Goal: Share content: Share content

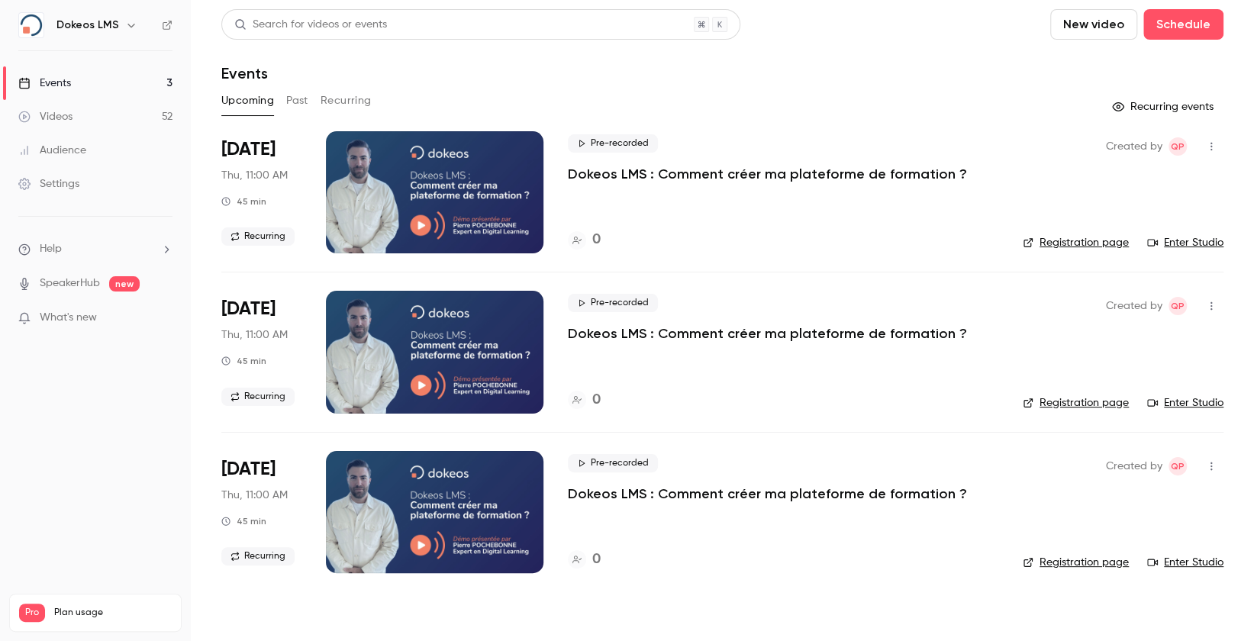
click at [75, 102] on link "Videos 52" at bounding box center [95, 117] width 191 height 34
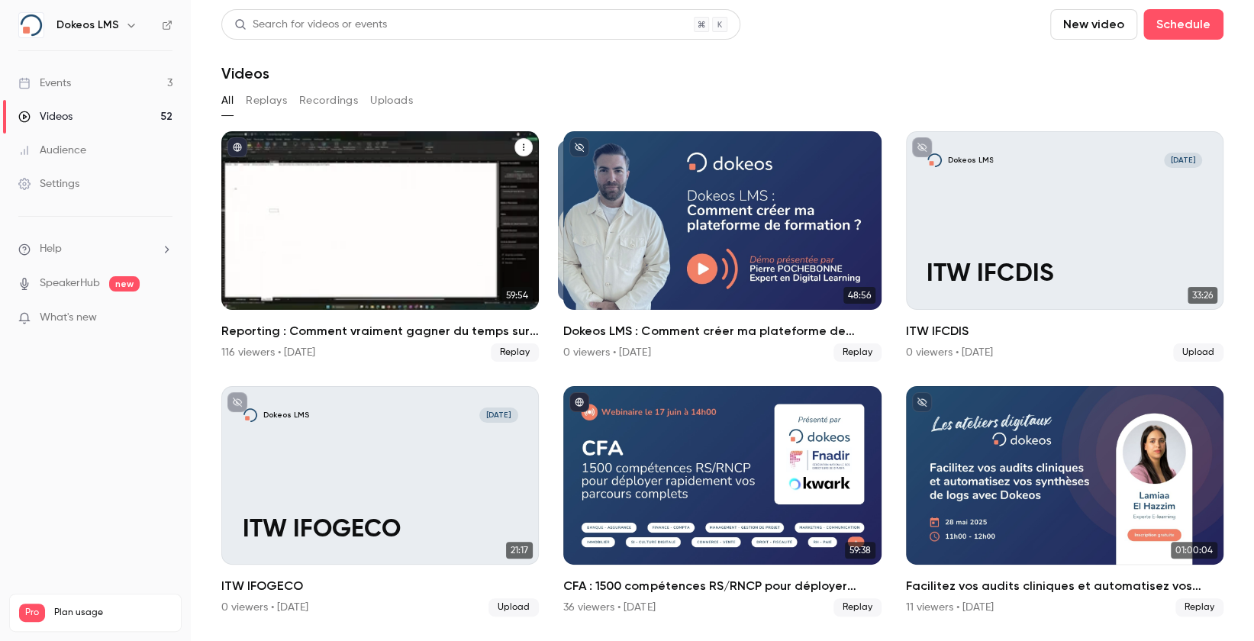
click at [415, 333] on h2 "Reporting : Comment vraiment gagner du temps sur votre LMS ?" at bounding box center [380, 331] width 318 height 18
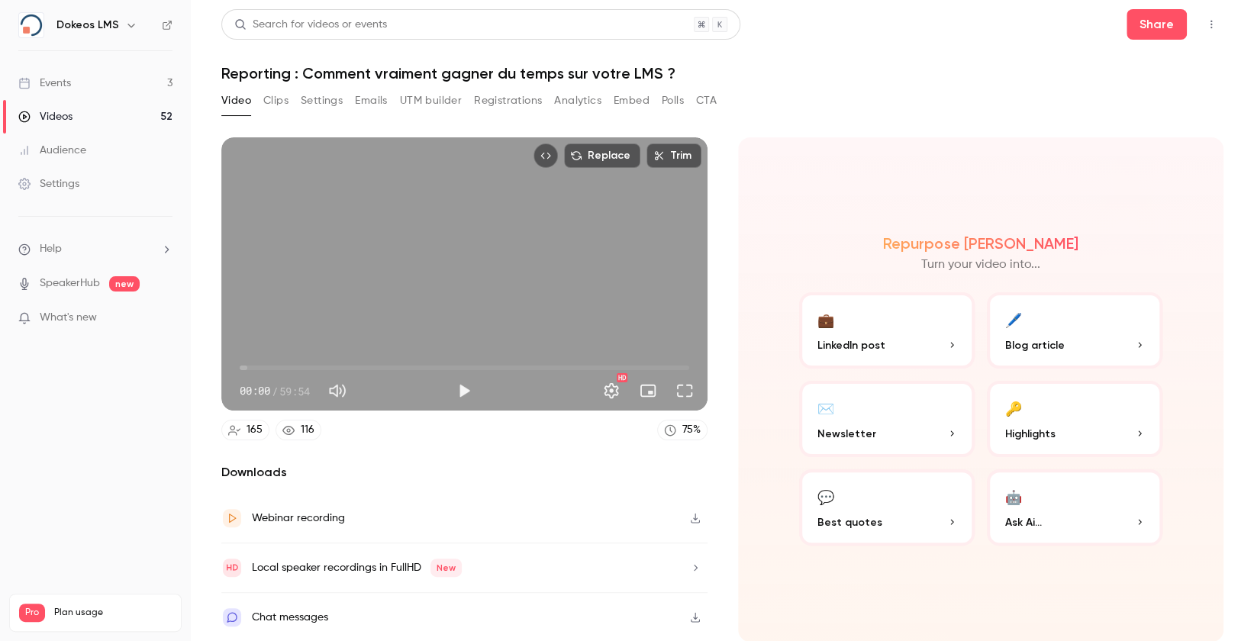
click at [629, 99] on button "Embed" at bounding box center [632, 101] width 36 height 24
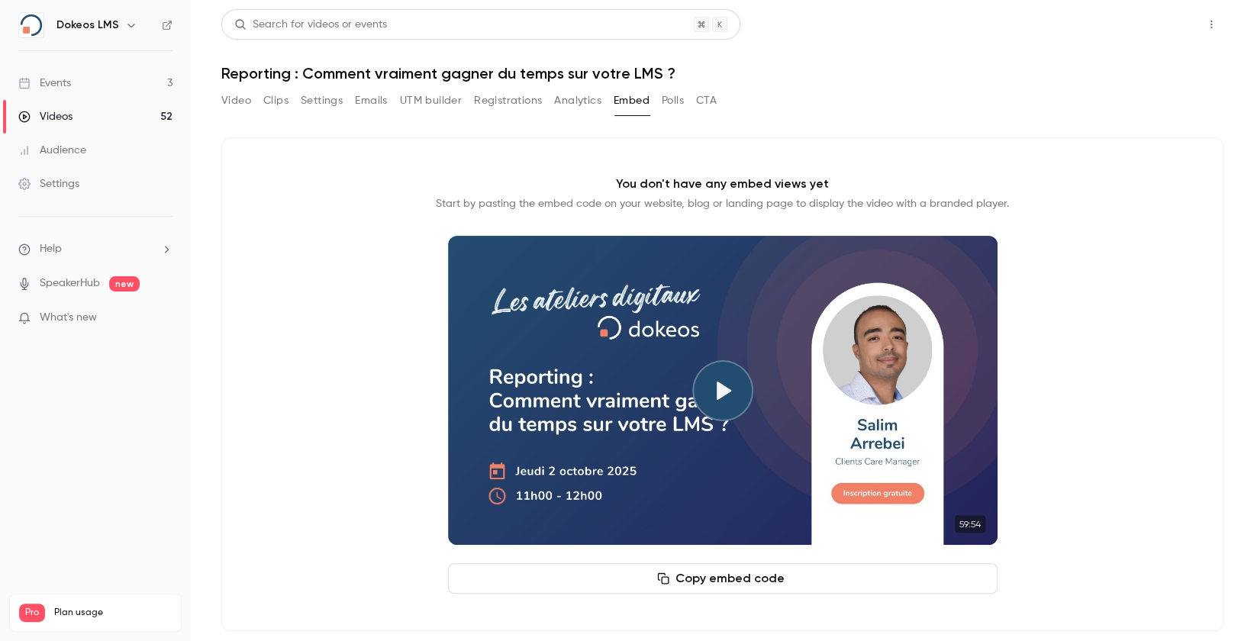
click at [1147, 22] on button "Share" at bounding box center [1157, 24] width 60 height 31
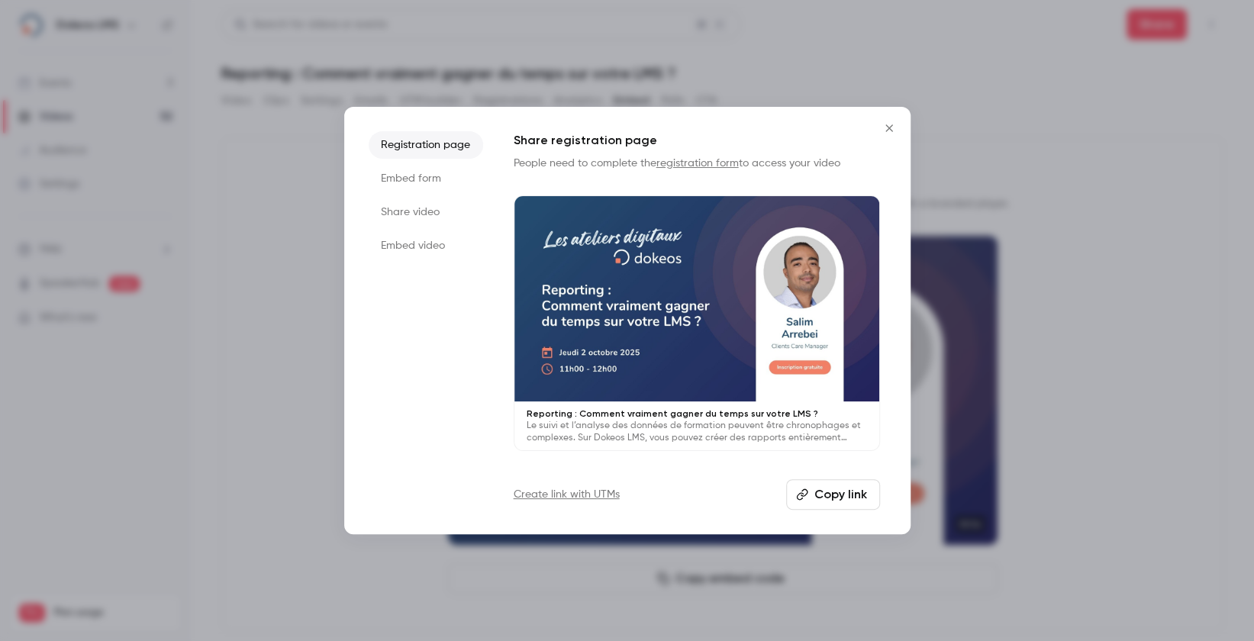
click at [834, 494] on button "Copy link" at bounding box center [833, 494] width 94 height 31
click at [434, 211] on li "Share video" at bounding box center [426, 211] width 115 height 27
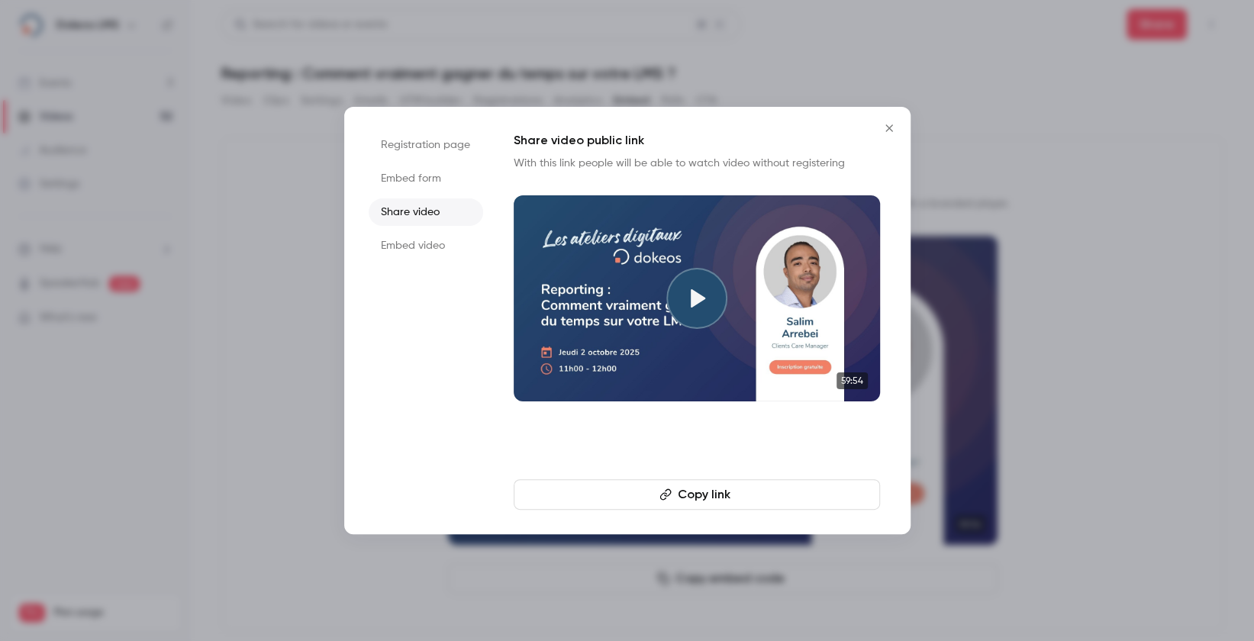
click at [708, 499] on button "Copy link" at bounding box center [697, 494] width 366 height 31
click at [891, 127] on icon "Close" at bounding box center [889, 128] width 18 height 12
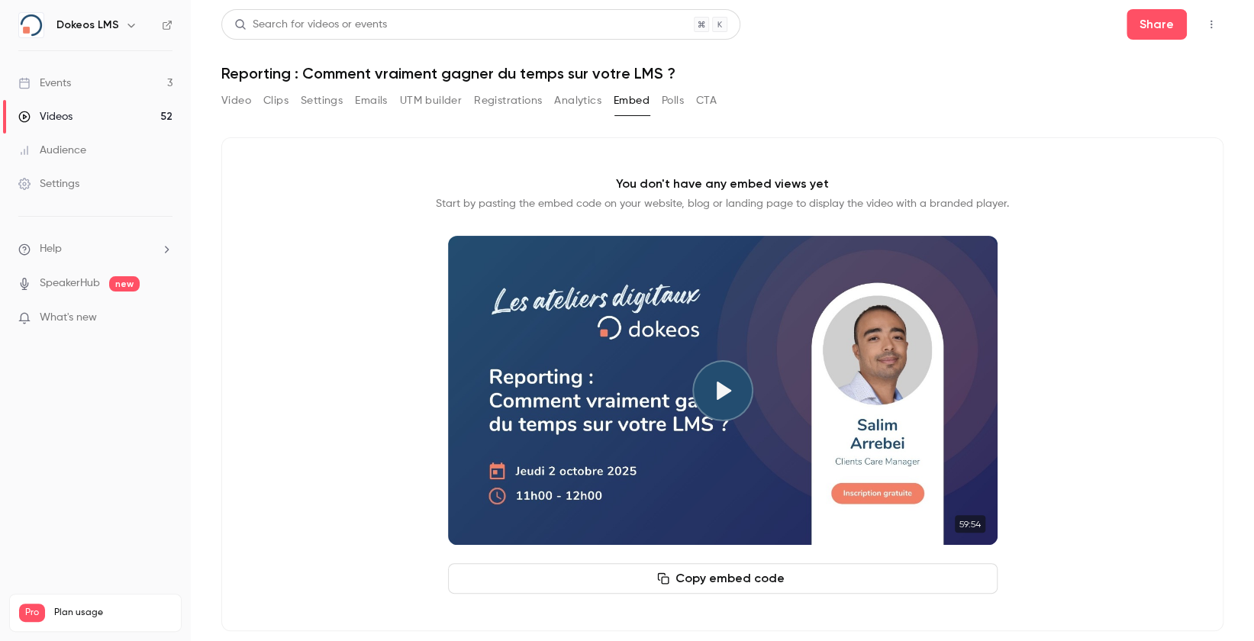
click at [89, 82] on link "Events 3" at bounding box center [95, 83] width 191 height 34
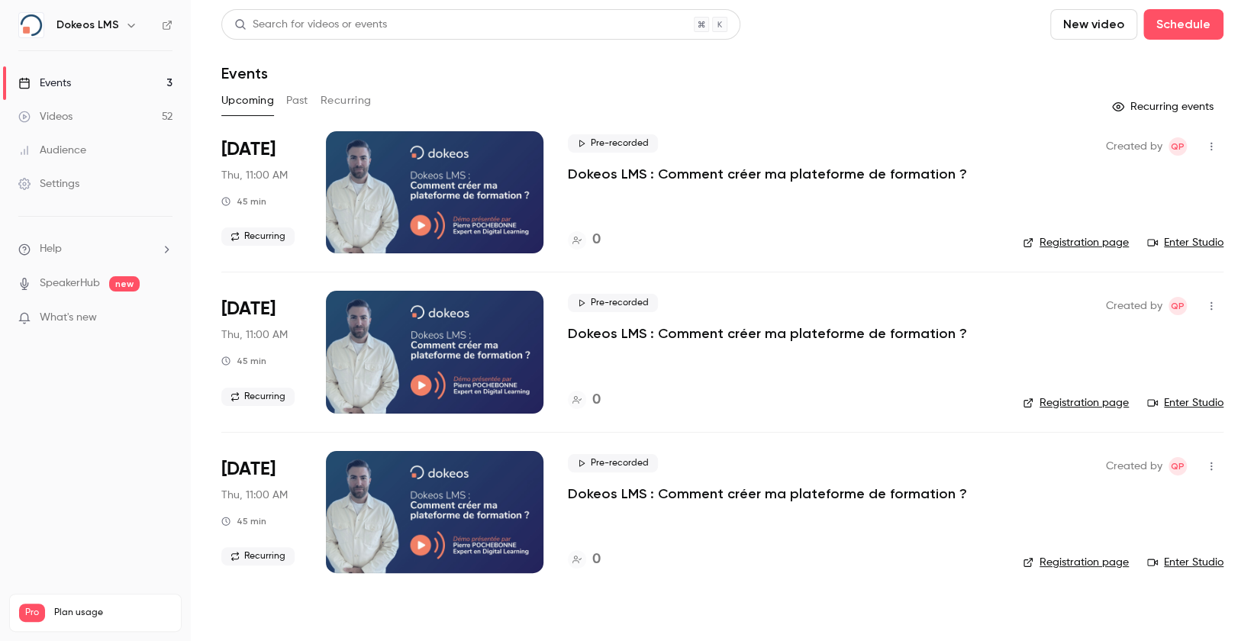
click at [86, 121] on link "Videos 52" at bounding box center [95, 117] width 191 height 34
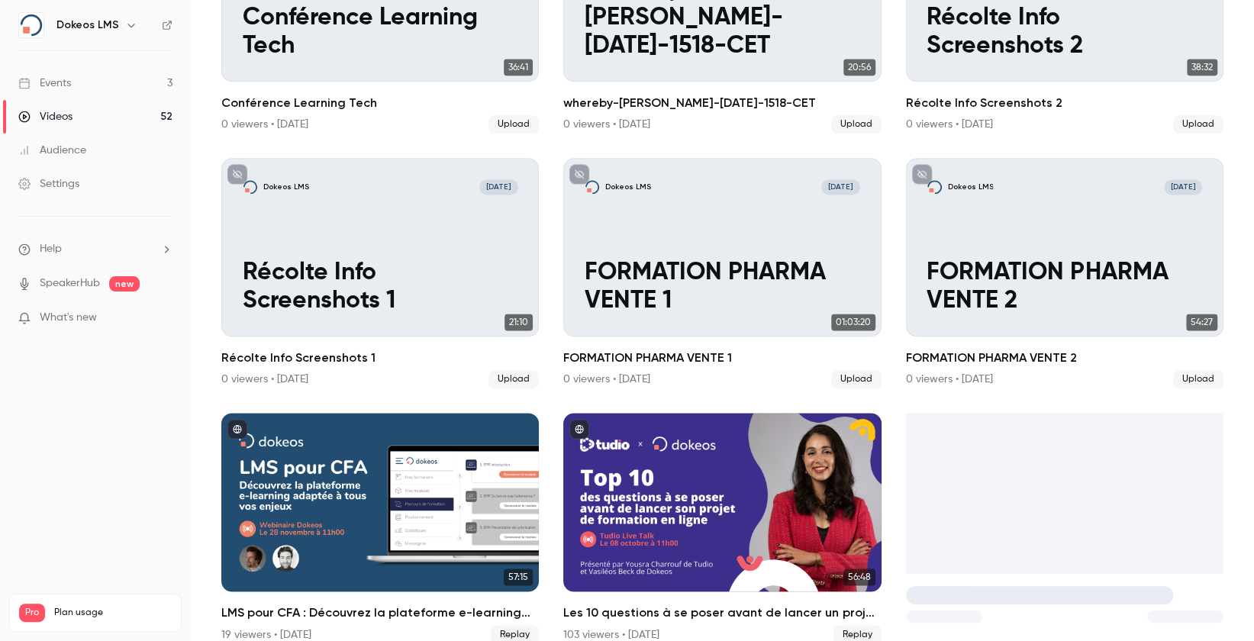
scroll to position [1554, 0]
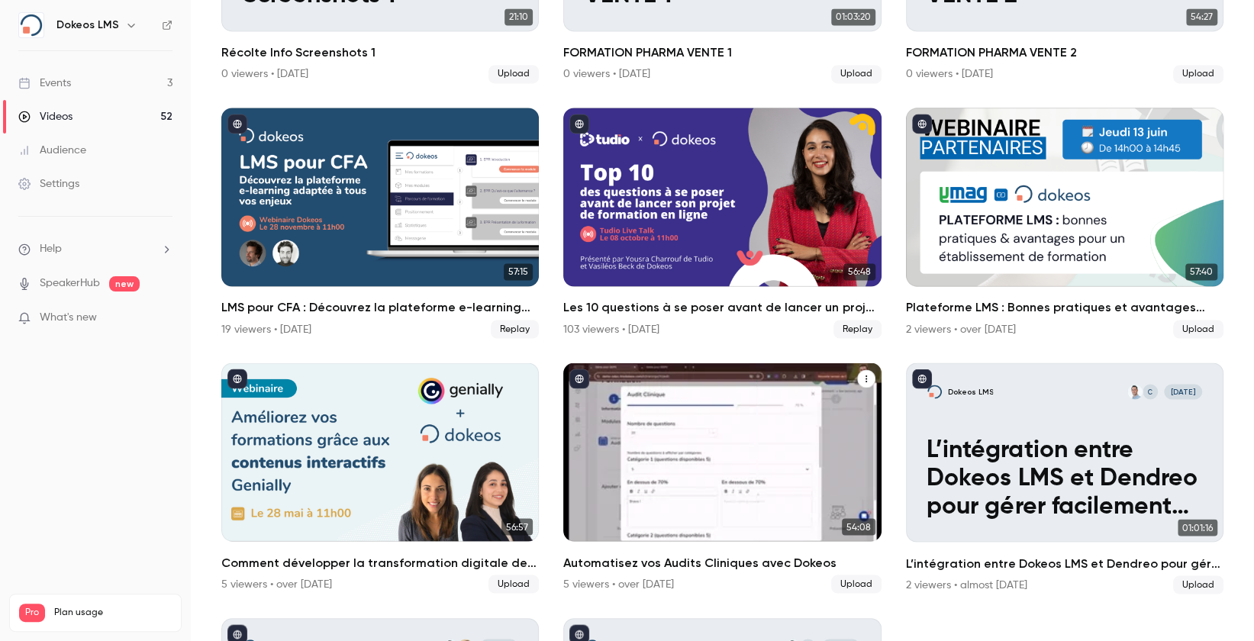
click at [776, 431] on div "Automatisez vos Audits Cliniques avec Dokeos" at bounding box center [722, 452] width 318 height 179
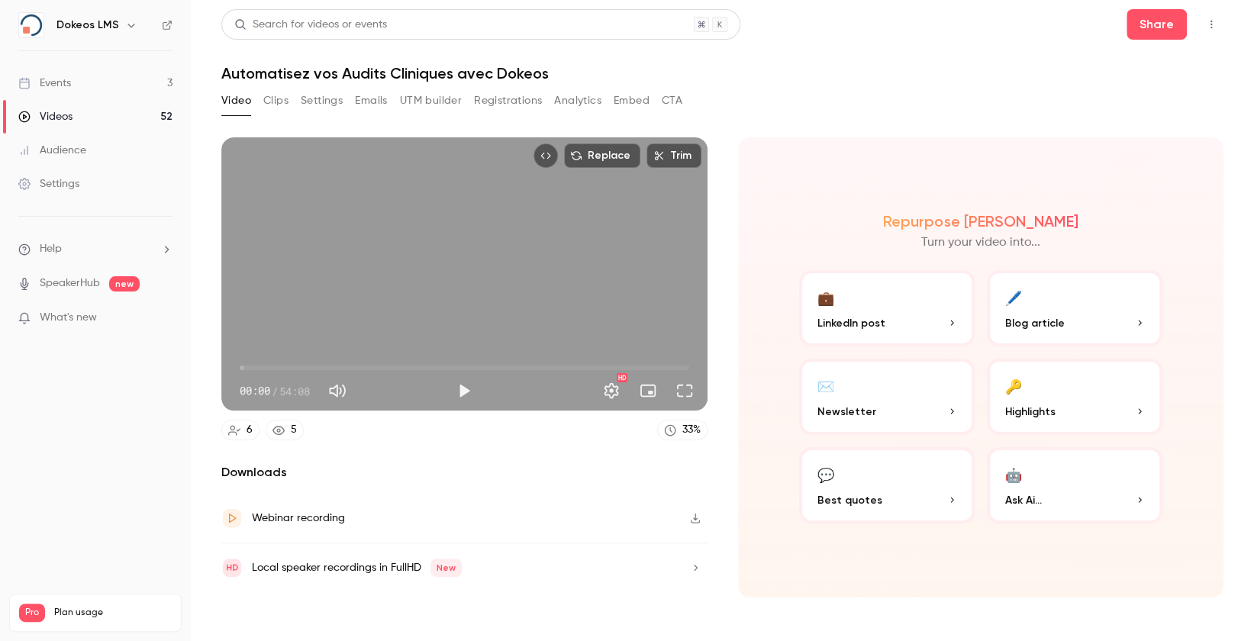
click at [620, 101] on button "Embed" at bounding box center [632, 101] width 36 height 24
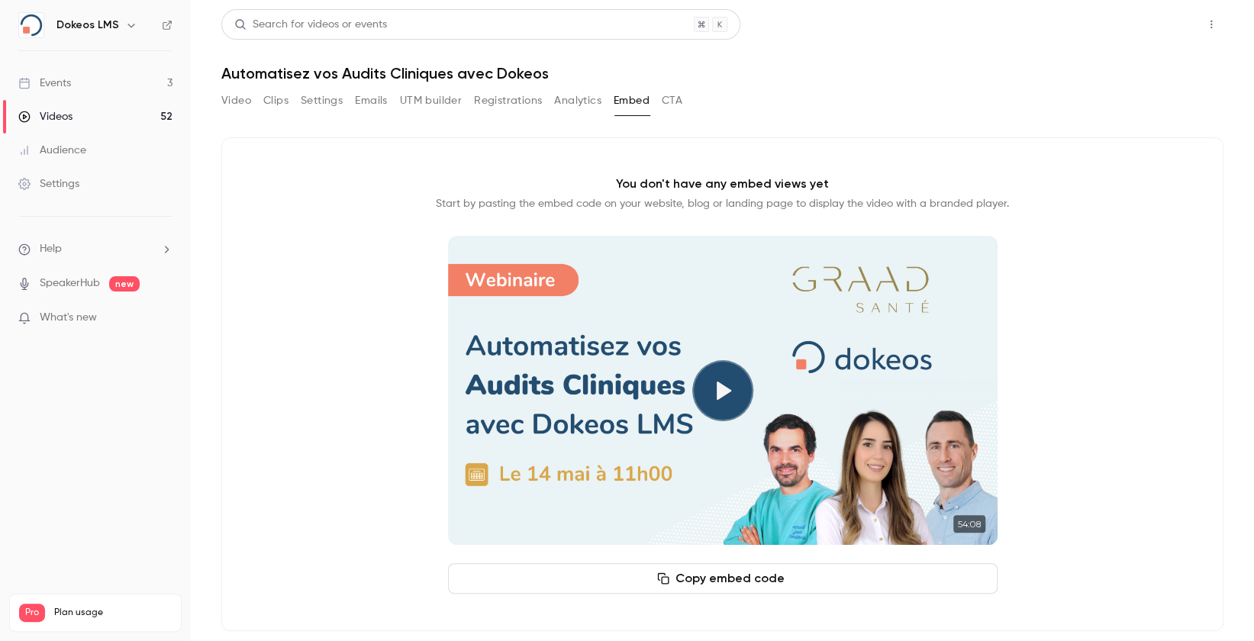
click at [1160, 24] on button "Share" at bounding box center [1157, 24] width 60 height 31
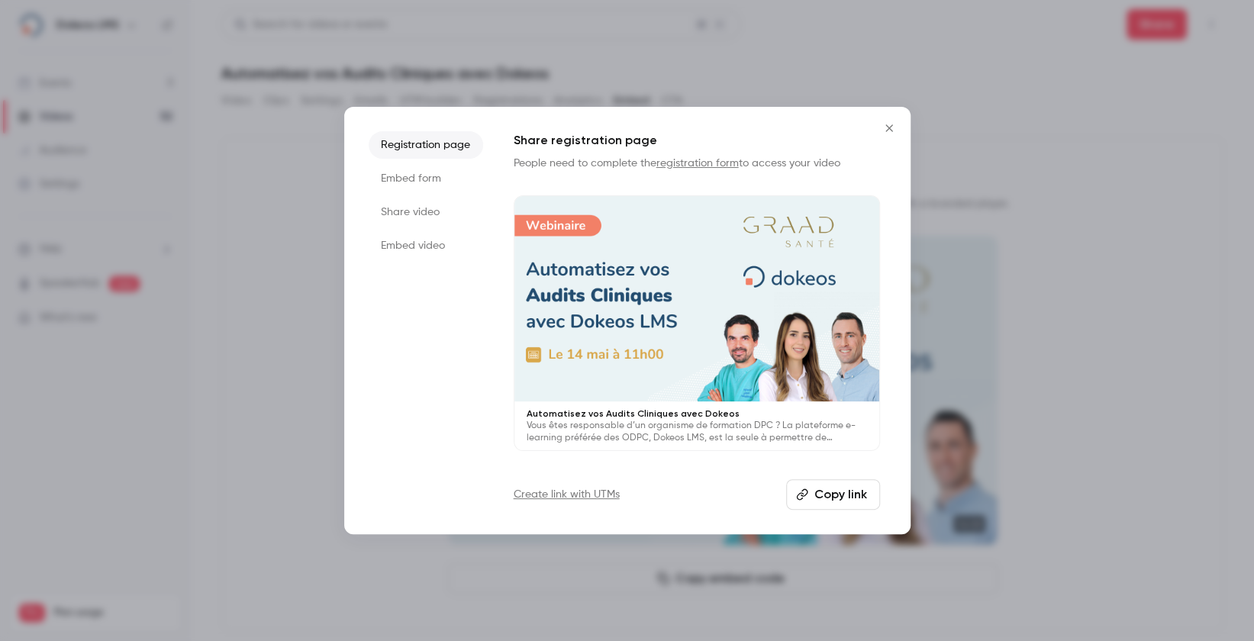
click at [402, 216] on li "Share video" at bounding box center [426, 211] width 115 height 27
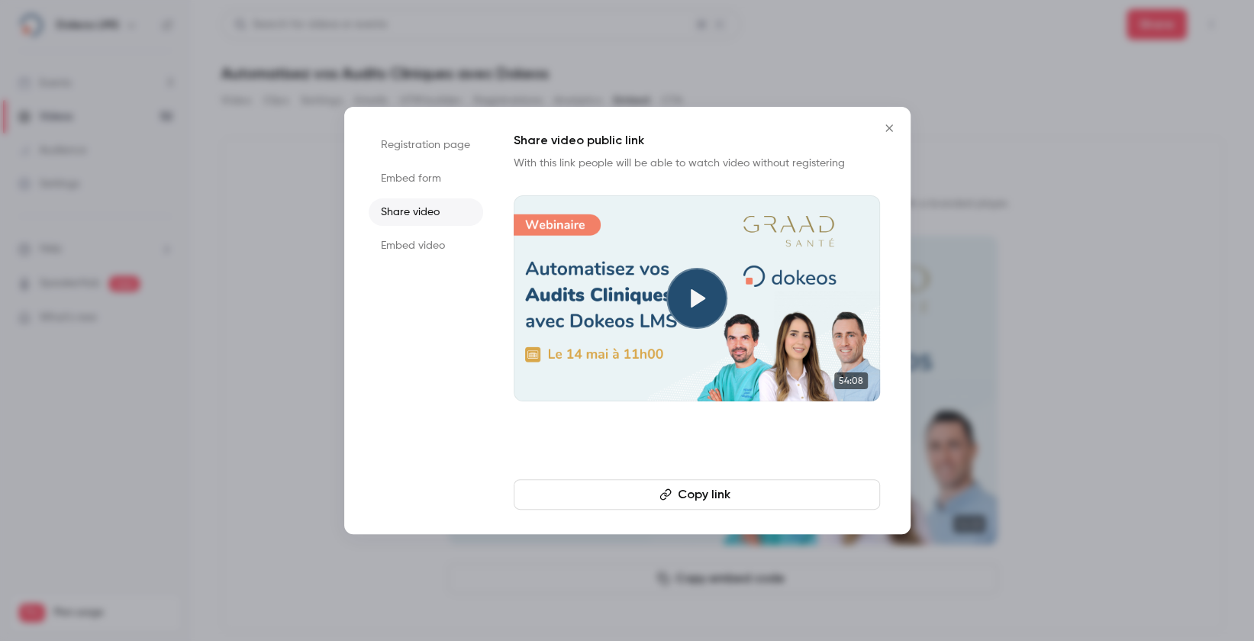
click at [732, 494] on button "Copy link" at bounding box center [697, 494] width 366 height 31
click at [472, 79] on div at bounding box center [627, 320] width 1254 height 641
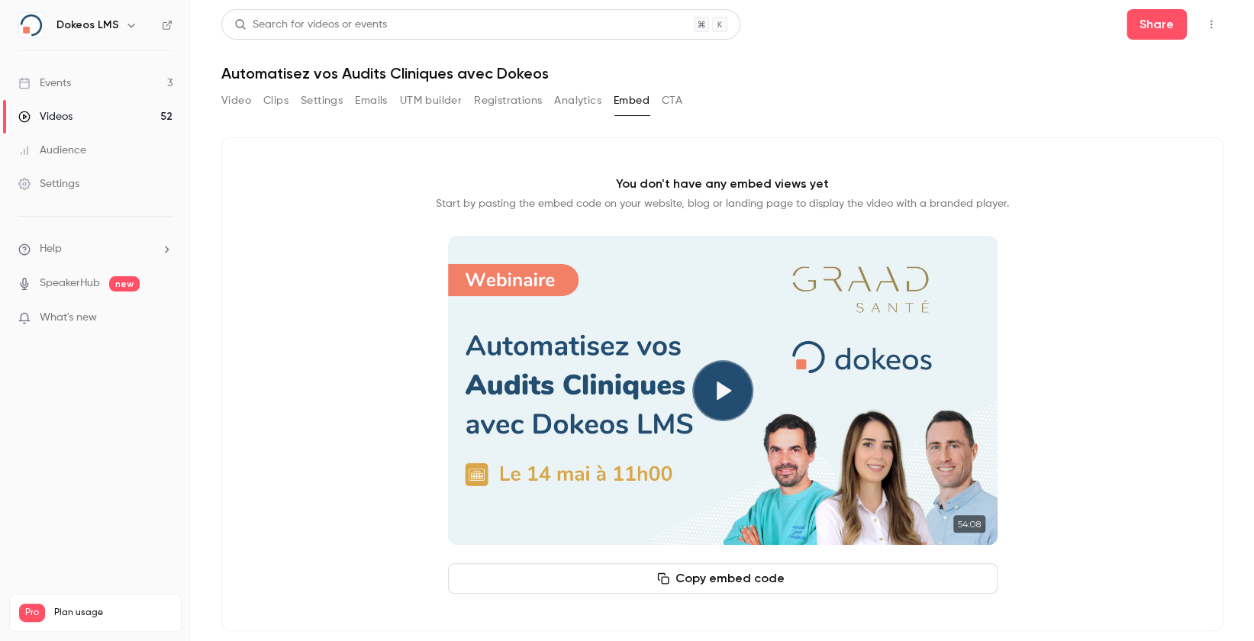
click at [65, 73] on link "Events 3" at bounding box center [95, 83] width 191 height 34
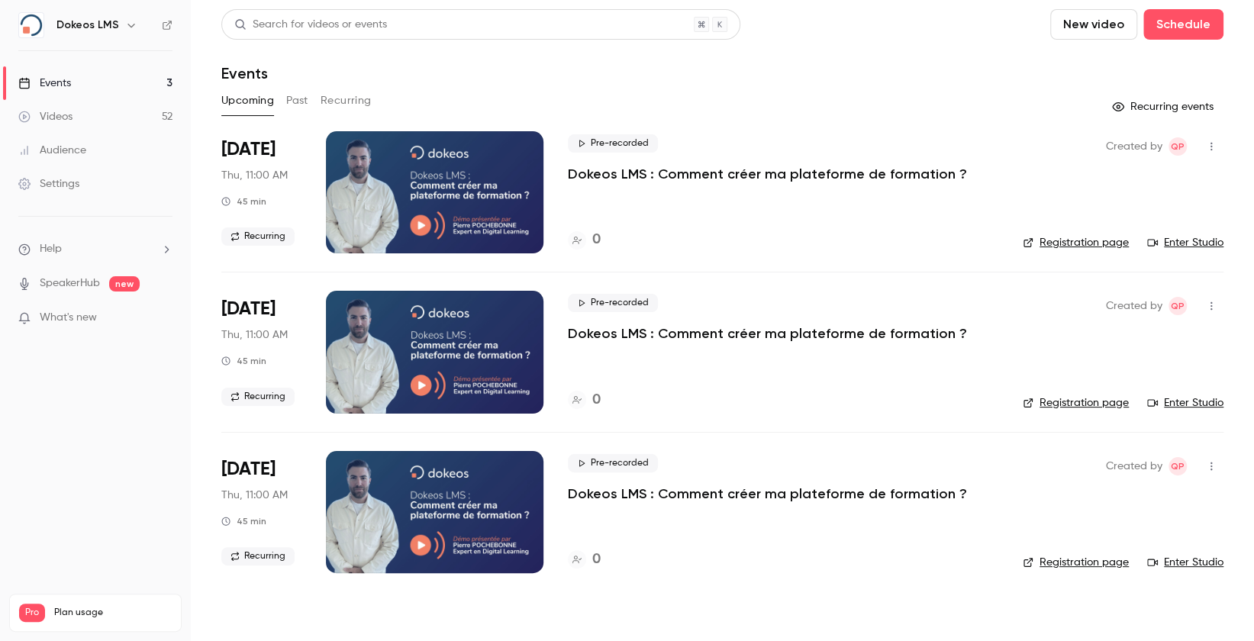
click at [65, 115] on div "Videos" at bounding box center [45, 116] width 54 height 15
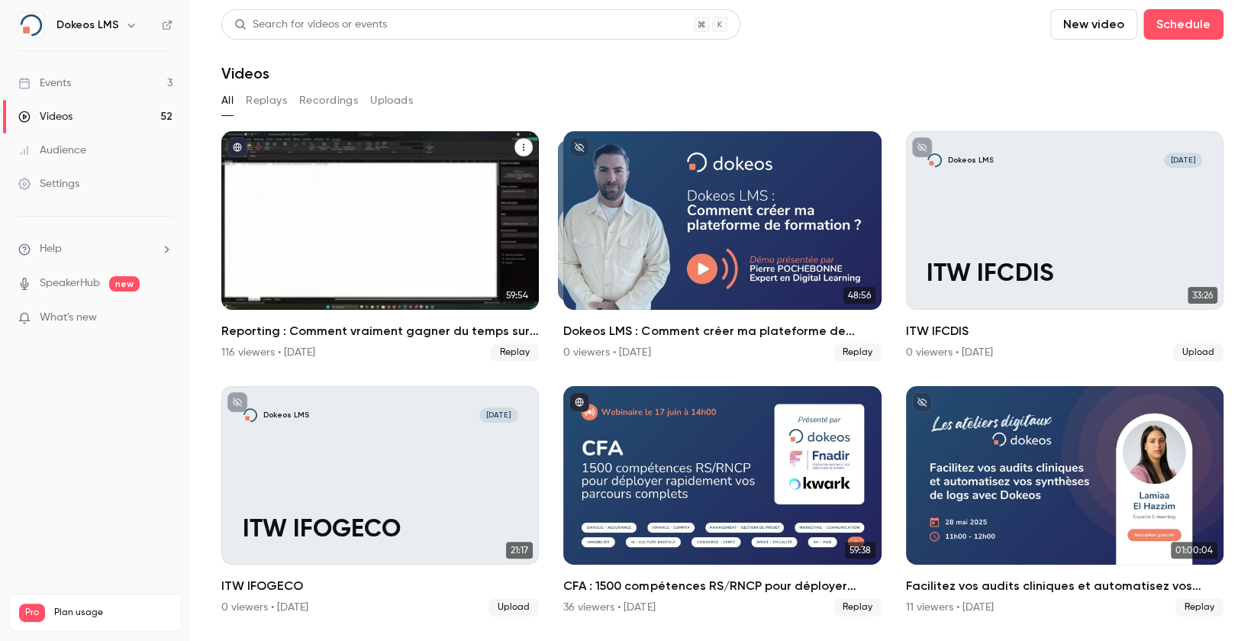
click at [464, 331] on h2 "Reporting : Comment vraiment gagner du temps sur votre LMS ?" at bounding box center [380, 331] width 318 height 18
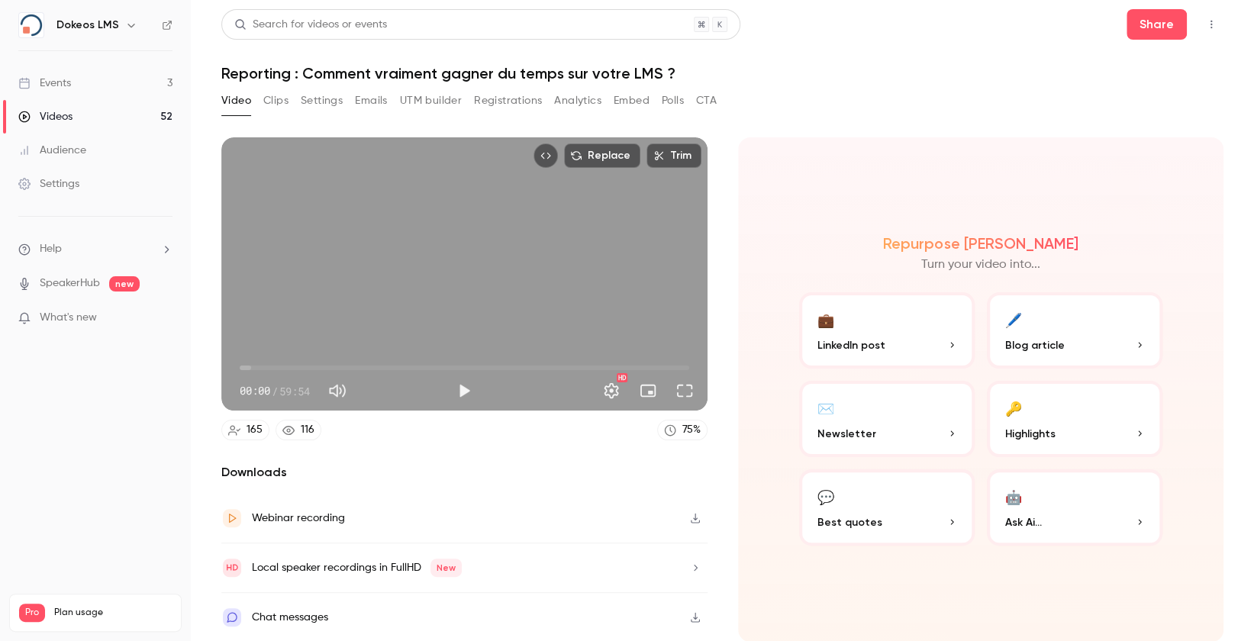
click at [628, 100] on button "Embed" at bounding box center [632, 101] width 36 height 24
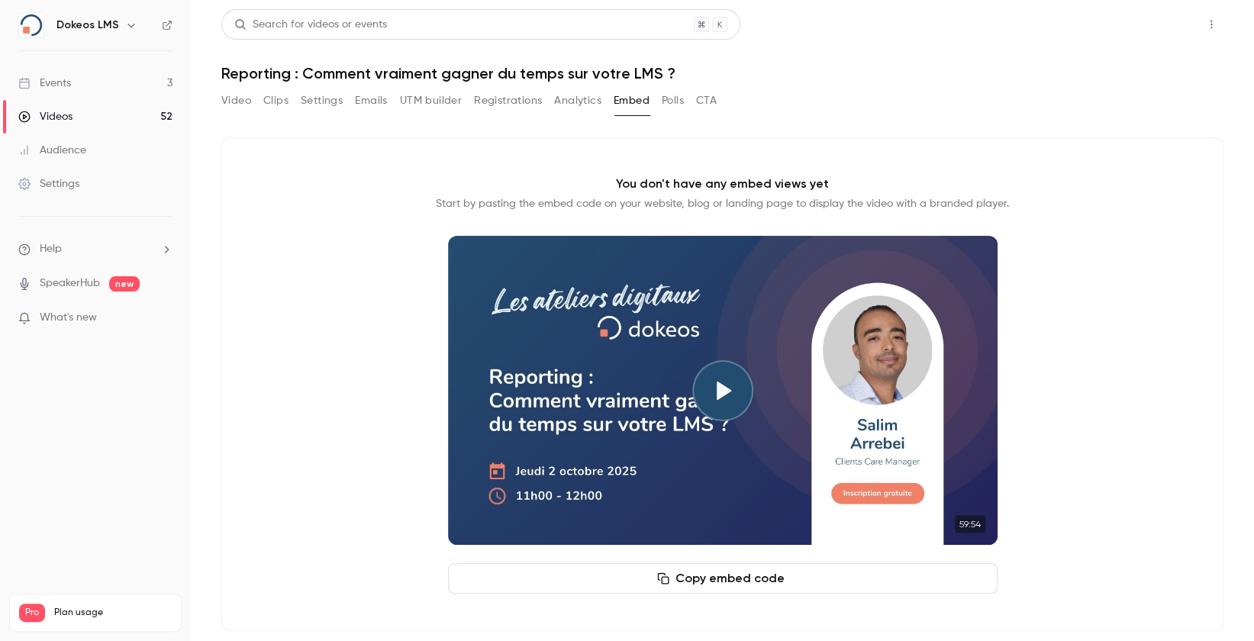
click at [1130, 31] on button "Share" at bounding box center [1157, 24] width 60 height 31
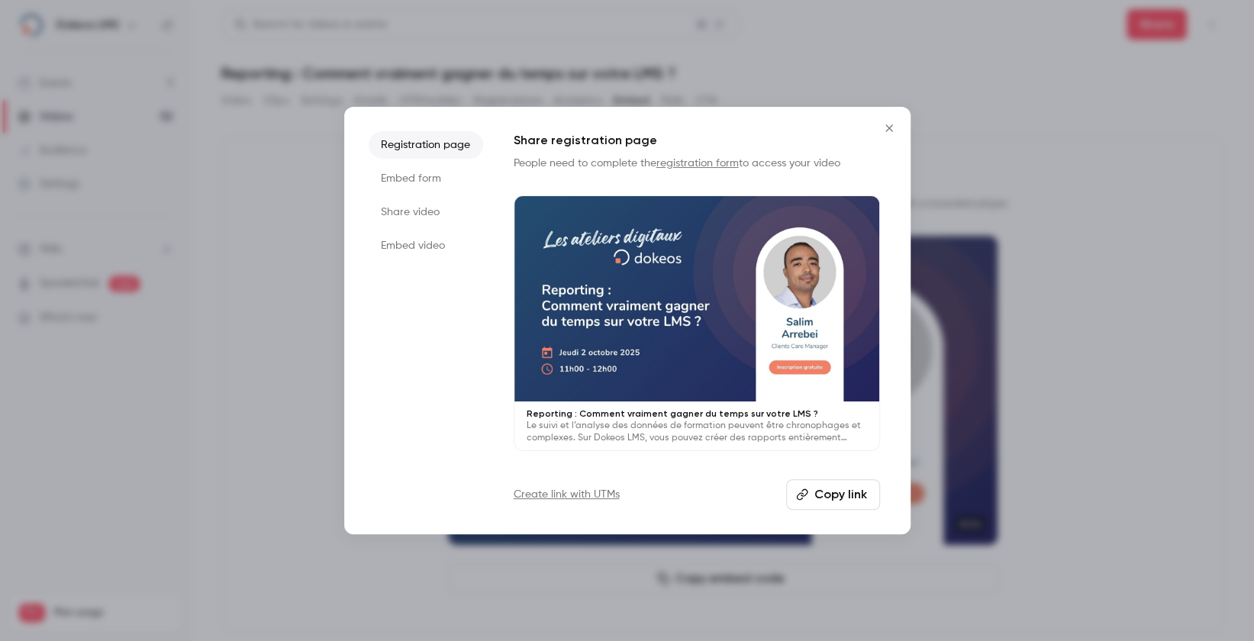
click at [403, 199] on li "Share video" at bounding box center [426, 211] width 115 height 27
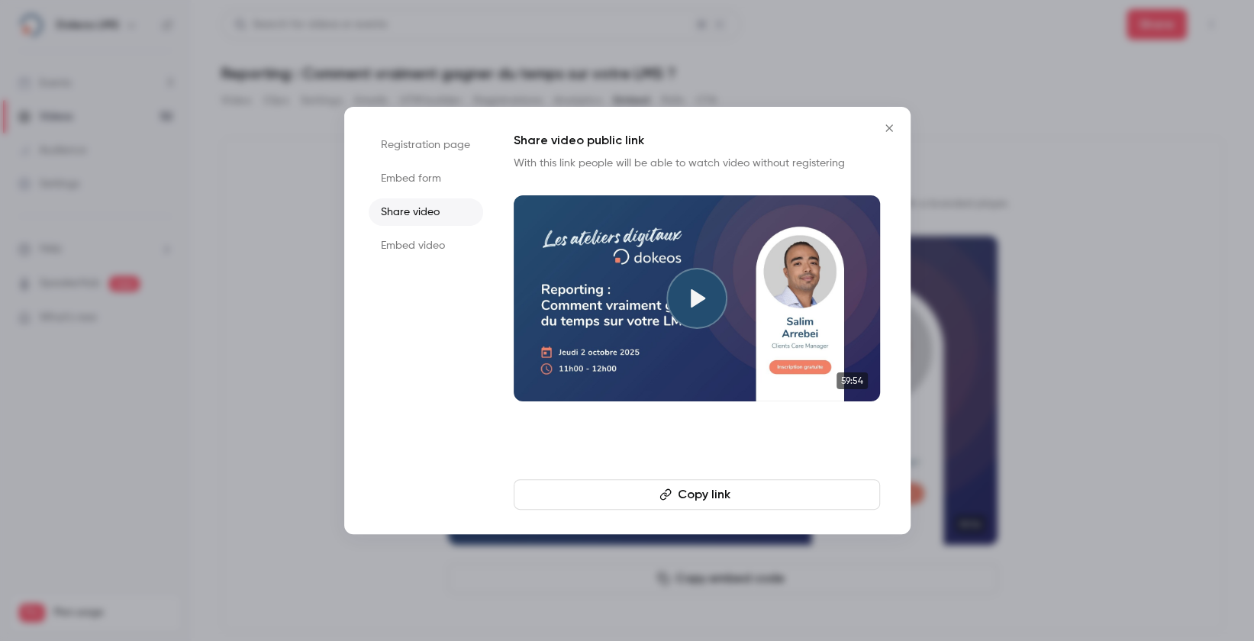
click at [678, 491] on button "Copy link" at bounding box center [697, 494] width 366 height 31
